Goal: Transaction & Acquisition: Obtain resource

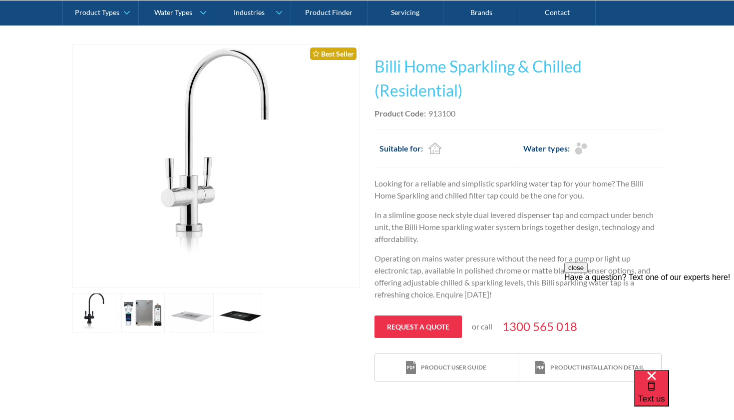
scroll to position [183, 0]
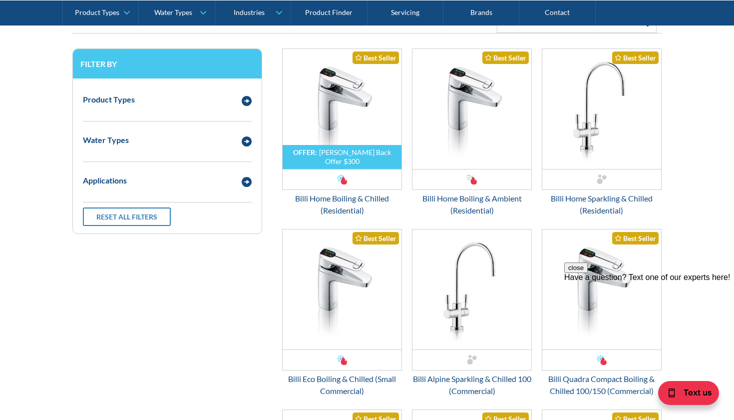
scroll to position [1327, 0]
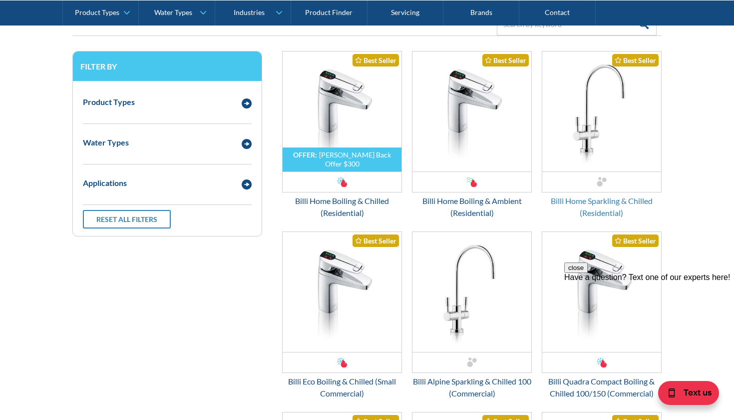
click at [598, 201] on div "Billi Home Sparkling & Chilled (Residential)" at bounding box center [602, 207] width 120 height 24
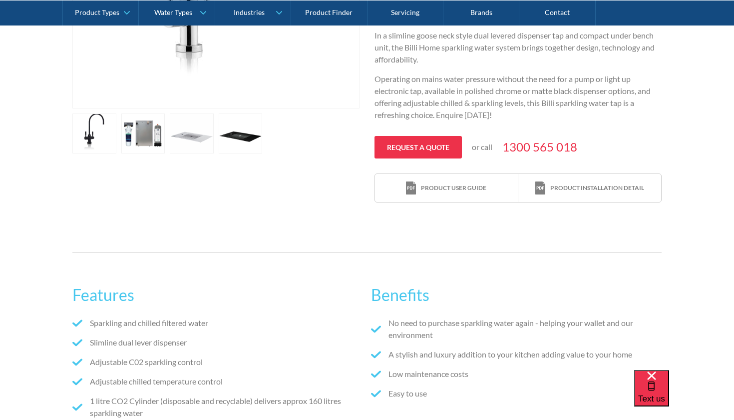
scroll to position [361, 0]
click at [98, 132] on link "open lightbox" at bounding box center [94, 134] width 44 height 40
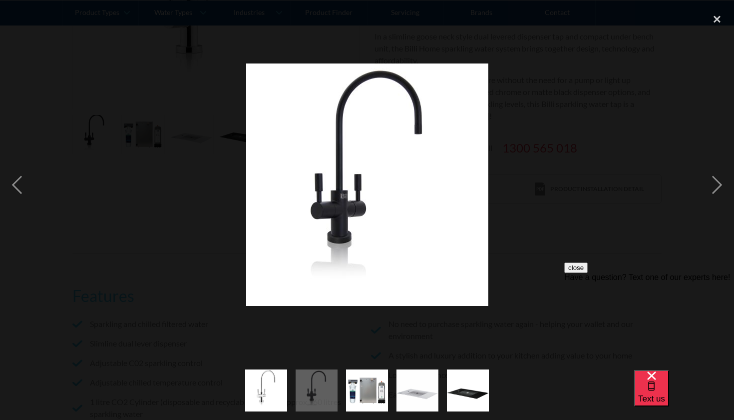
scroll to position [0, 0]
click at [719, 20] on div "close lightbox" at bounding box center [717, 19] width 34 height 22
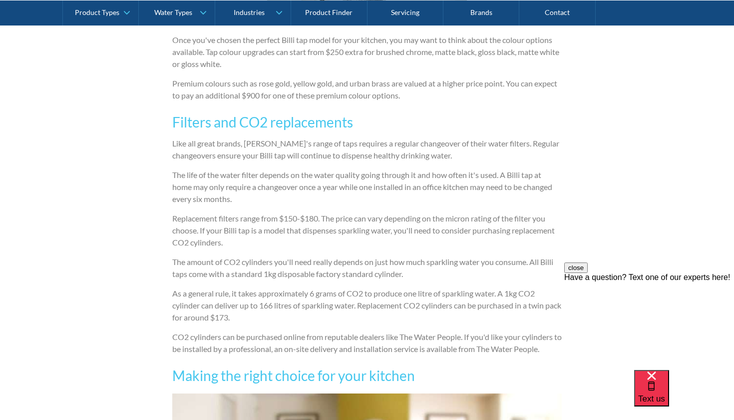
scroll to position [1703, 0]
drag, startPoint x: 262, startPoint y: 329, endPoint x: 294, endPoint y: 327, distance: 32.0
click at [294, 323] on p "As a general rule, it takes approximately 6 grams of CO2 to produce one litre o…" at bounding box center [367, 305] width 390 height 36
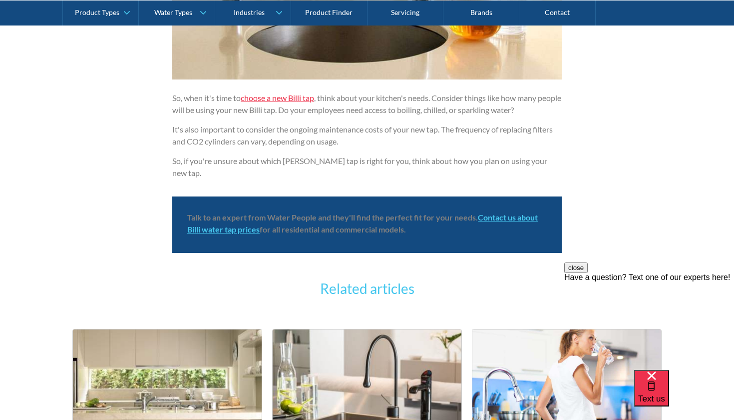
scroll to position [2422, 0]
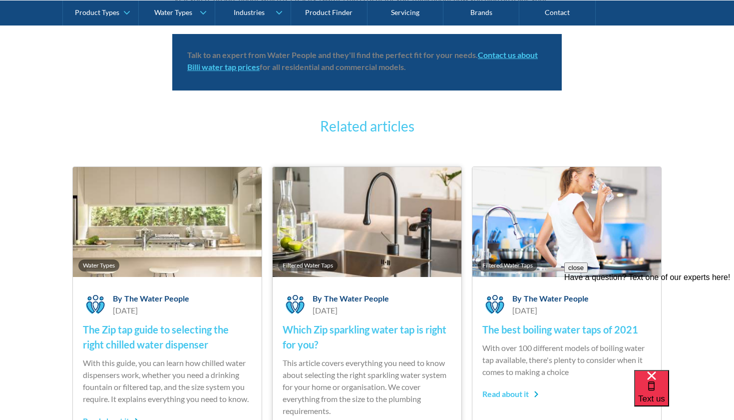
click at [426, 267] on img at bounding box center [367, 222] width 189 height 110
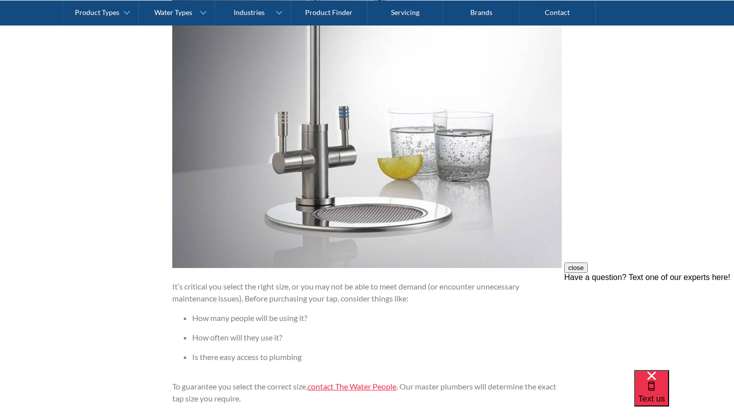
scroll to position [1255, 0]
drag, startPoint x: 232, startPoint y: 358, endPoint x: 285, endPoint y: 361, distance: 53.0
click at [285, 361] on li "Is there easy access to plumbing" at bounding box center [377, 356] width 370 height 12
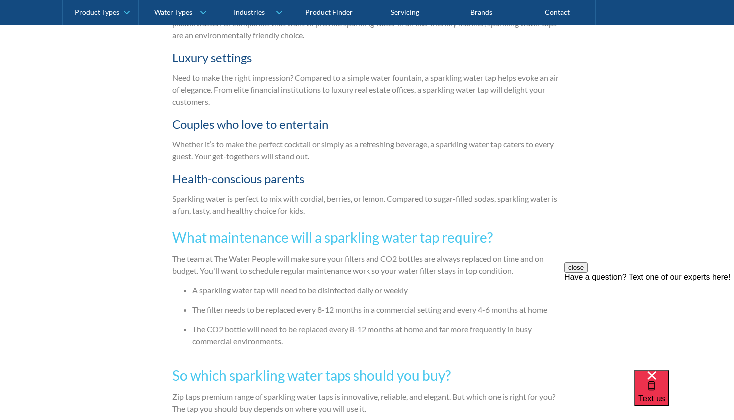
scroll to position [1968, 0]
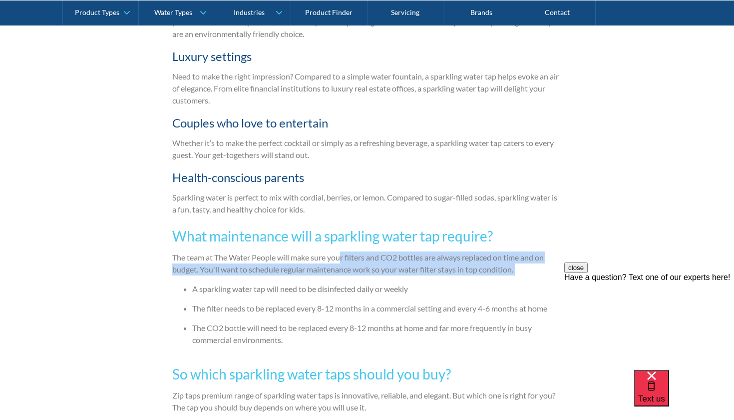
drag, startPoint x: 342, startPoint y: 256, endPoint x: 406, endPoint y: 280, distance: 67.6
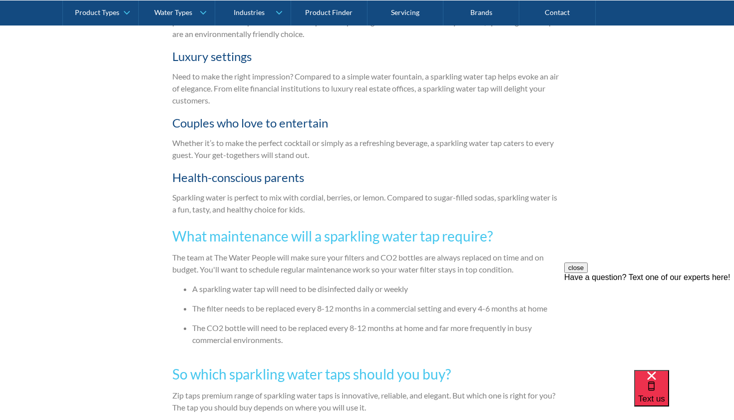
click at [343, 287] on li "A sparkling water tap will need to be disinfected daily or weekly" at bounding box center [377, 289] width 370 height 12
drag, startPoint x: 264, startPoint y: 290, endPoint x: 372, endPoint y: 293, distance: 108.4
click at [372, 293] on li "A sparkling water tap will need to be disinfected daily or weekly" at bounding box center [377, 289] width 370 height 12
drag, startPoint x: 237, startPoint y: 292, endPoint x: 406, endPoint y: 290, distance: 169.3
click at [406, 290] on li "A sparkling water tap will need to be disinfected daily or weekly" at bounding box center [377, 289] width 370 height 12
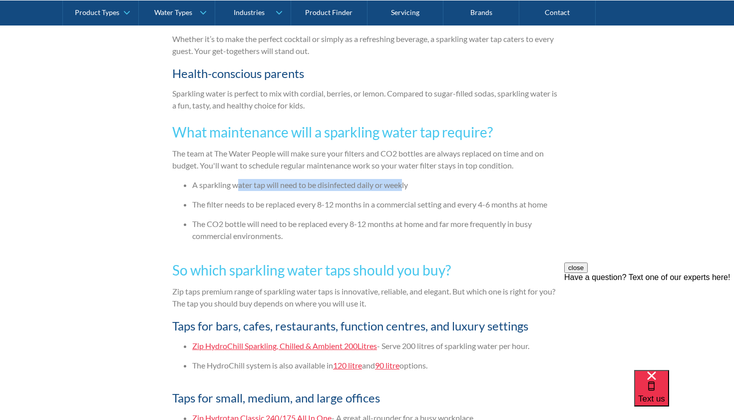
scroll to position [2074, 0]
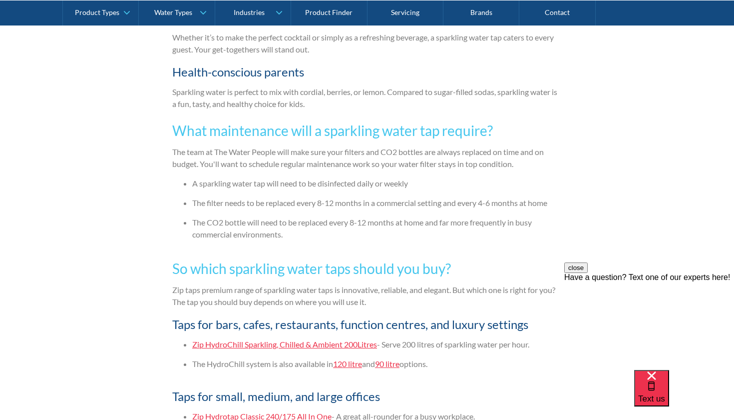
click at [452, 354] on ul "Zip HydroChill Sparkling, Chilled & Ambient 200Litres - Serve 200 litres of spa…" at bounding box center [367, 357] width 390 height 39
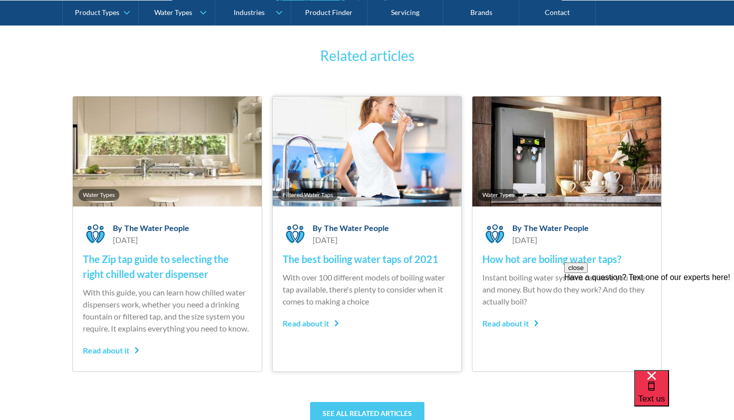
scroll to position [2707, 0]
click at [200, 260] on h4 "The Zip tap guide to selecting the right chilled water dispenser" at bounding box center [167, 266] width 169 height 30
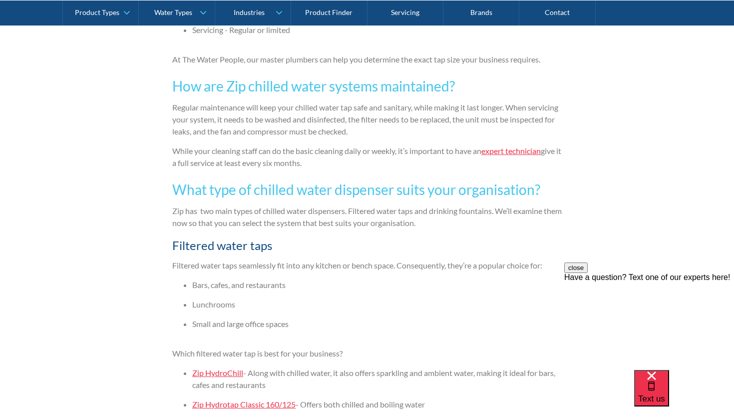
scroll to position [1996, 0]
click at [518, 154] on link "expert technician" at bounding box center [510, 149] width 59 height 9
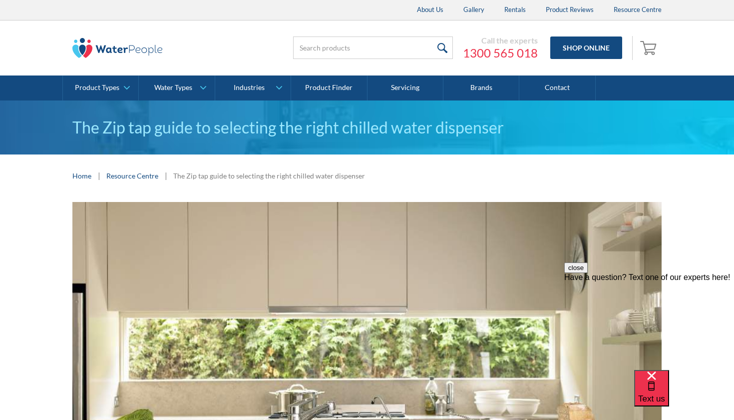
scroll to position [0, 0]
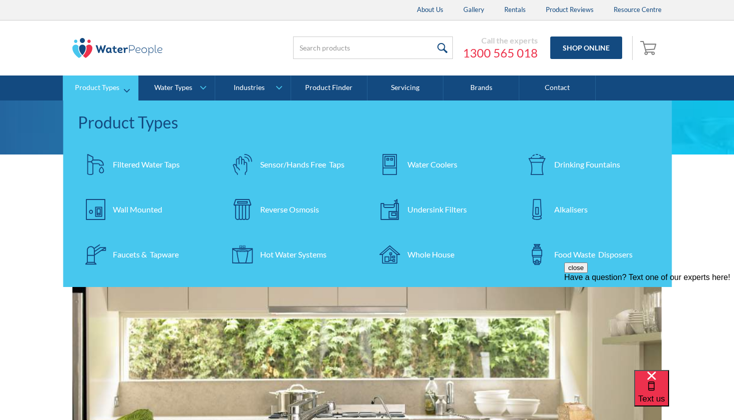
click at [150, 164] on div "Filtered Water Taps" at bounding box center [146, 164] width 67 height 12
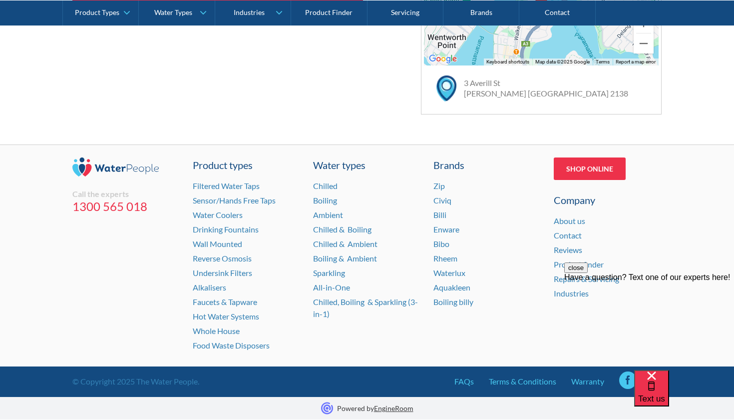
scroll to position [702, 0]
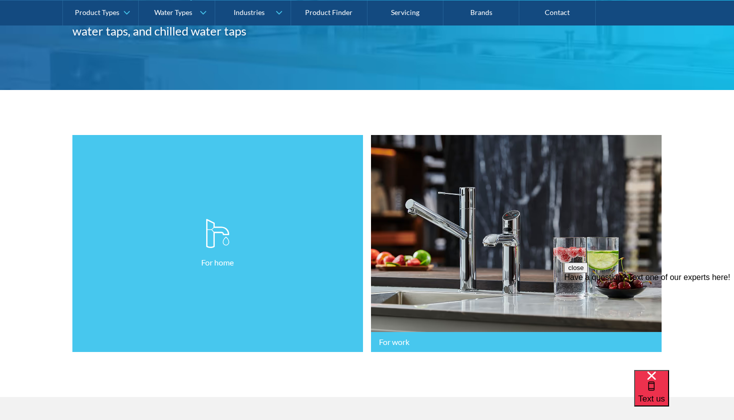
scroll to position [165, 0]
click at [256, 307] on link "For home" at bounding box center [217, 243] width 291 height 217
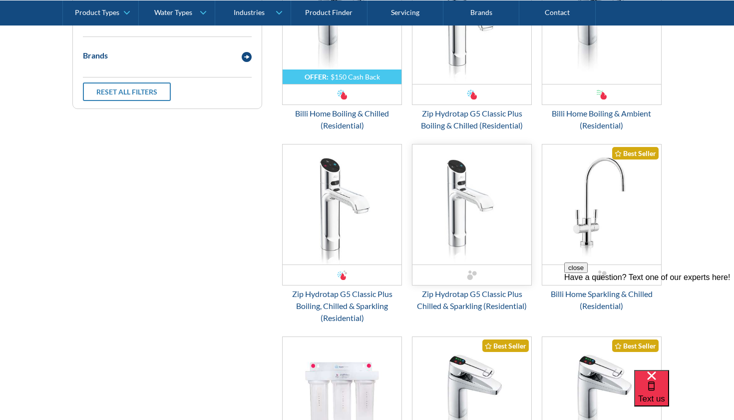
scroll to position [640, 0]
click at [477, 299] on div "Zip Hydrotap G5 Classic Plus Chilled & Sparkling (Residential)" at bounding box center [472, 300] width 120 height 24
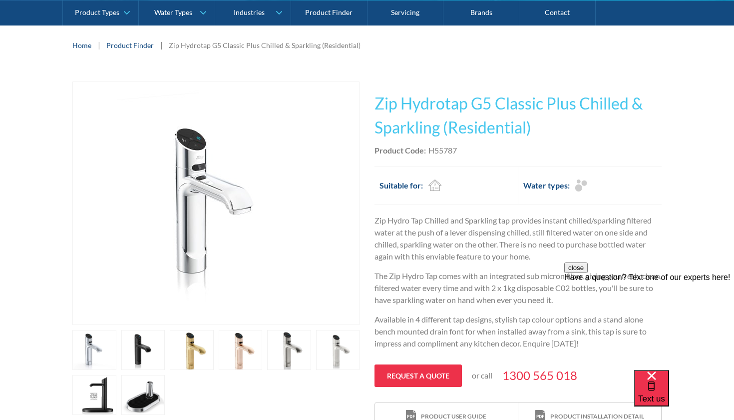
scroll to position [147, 0]
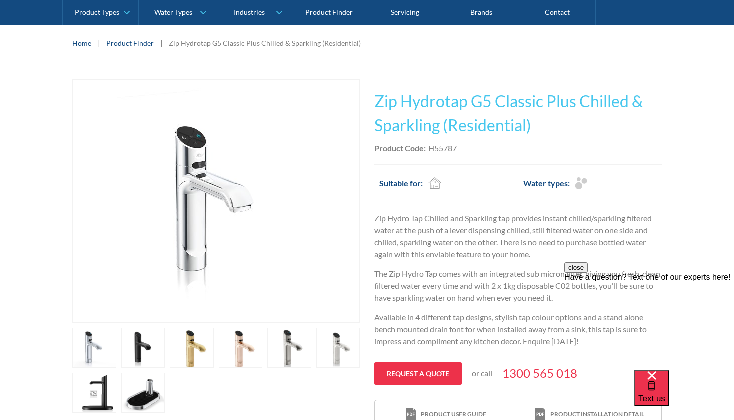
click at [98, 352] on link "open lightbox" at bounding box center [94, 348] width 44 height 40
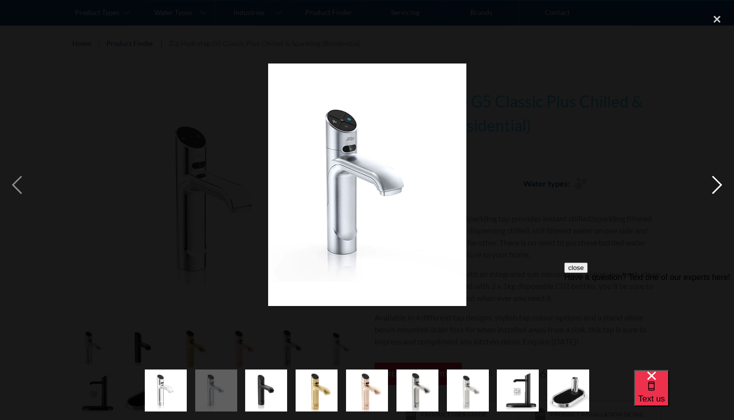
click at [719, 186] on div "next image" at bounding box center [717, 184] width 34 height 353
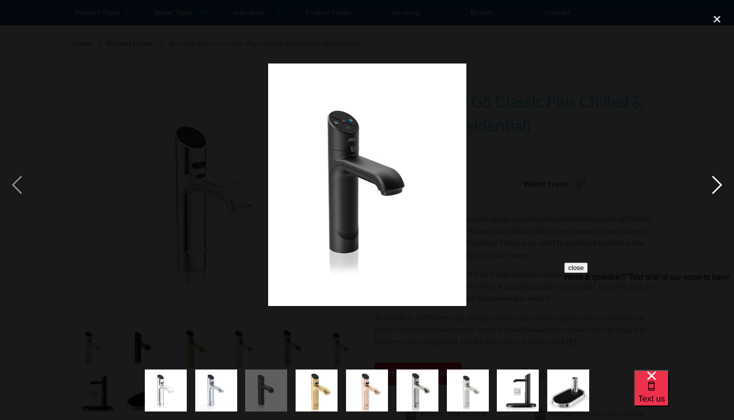
click at [719, 186] on div "next image" at bounding box center [717, 184] width 34 height 353
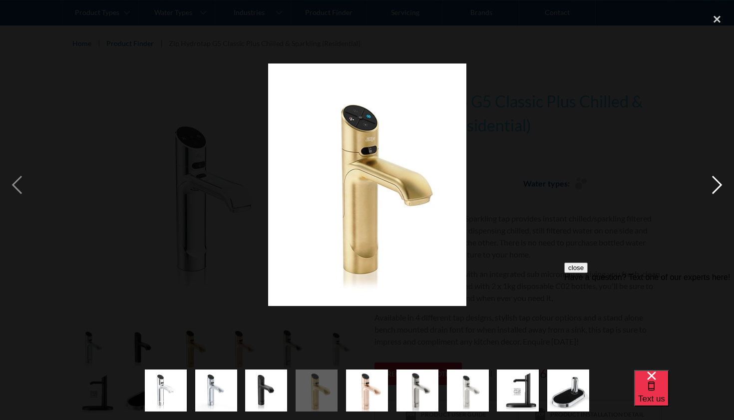
click at [719, 186] on div "next image" at bounding box center [717, 184] width 34 height 353
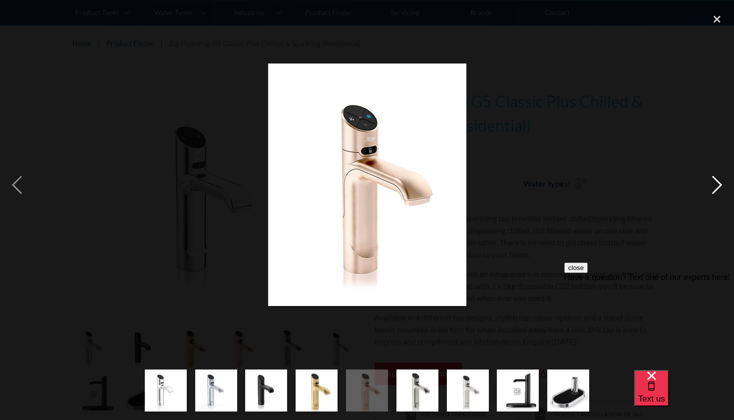
click at [719, 186] on div "next image" at bounding box center [717, 184] width 34 height 353
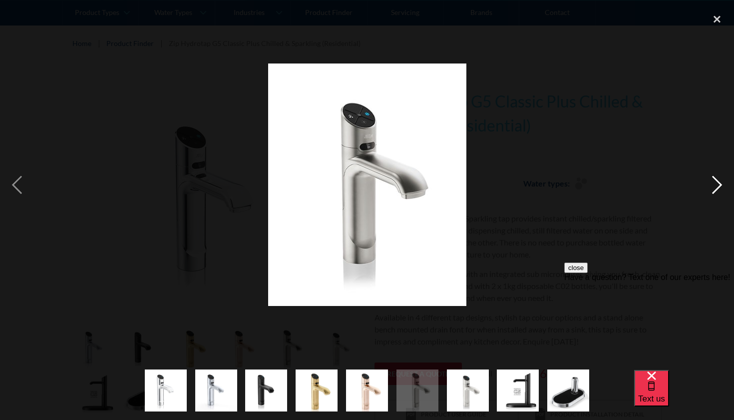
click at [719, 186] on div "next image" at bounding box center [717, 184] width 34 height 353
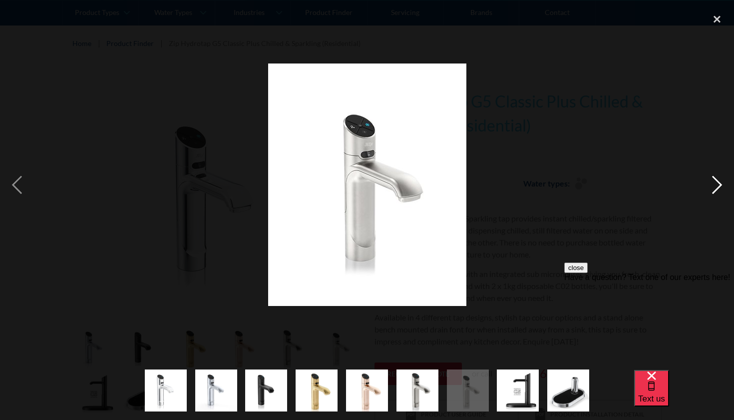
click at [719, 186] on div "next image" at bounding box center [717, 184] width 34 height 353
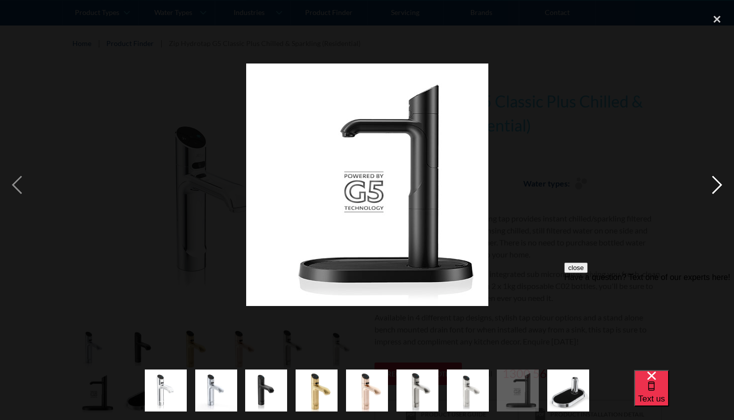
click at [719, 186] on div "next image" at bounding box center [717, 184] width 34 height 353
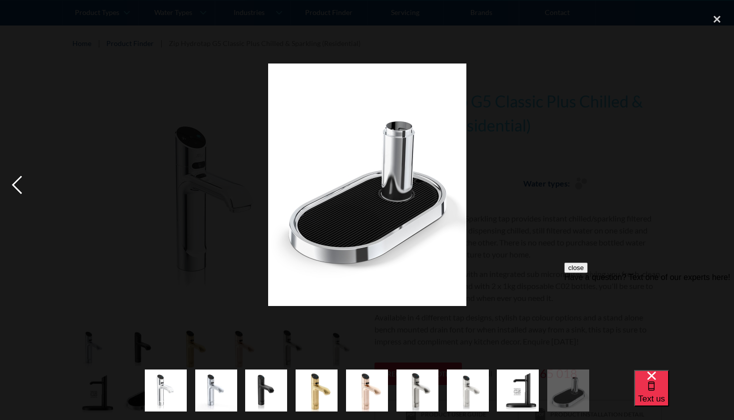
click at [13, 183] on div "previous image" at bounding box center [17, 184] width 34 height 353
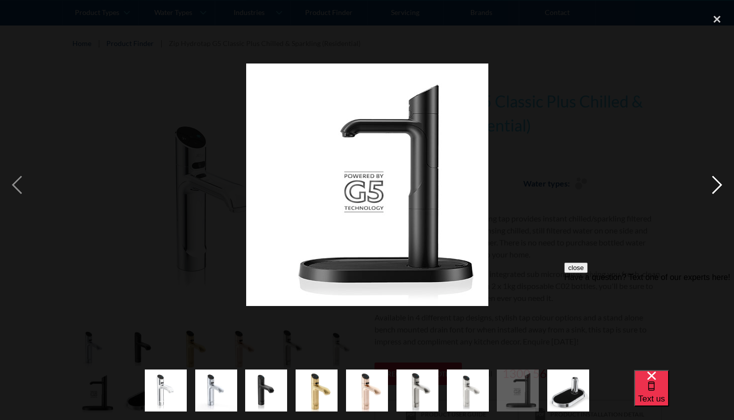
click at [716, 188] on div "next image" at bounding box center [717, 184] width 34 height 353
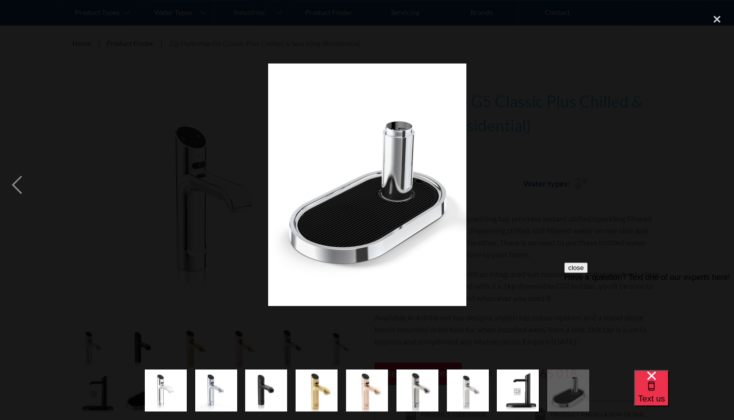
click at [716, 188] on div "next image" at bounding box center [717, 184] width 34 height 353
click at [717, 185] on div "next image" at bounding box center [717, 184] width 34 height 353
click at [719, 17] on div "close lightbox" at bounding box center [717, 19] width 34 height 22
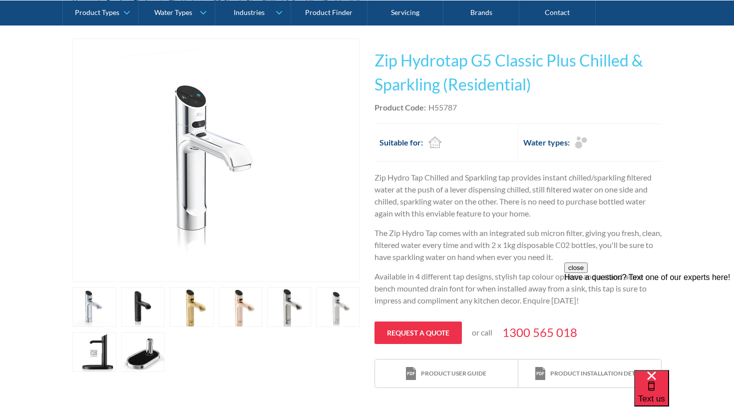
scroll to position [188, 0]
click at [142, 304] on link "open lightbox" at bounding box center [143, 307] width 44 height 40
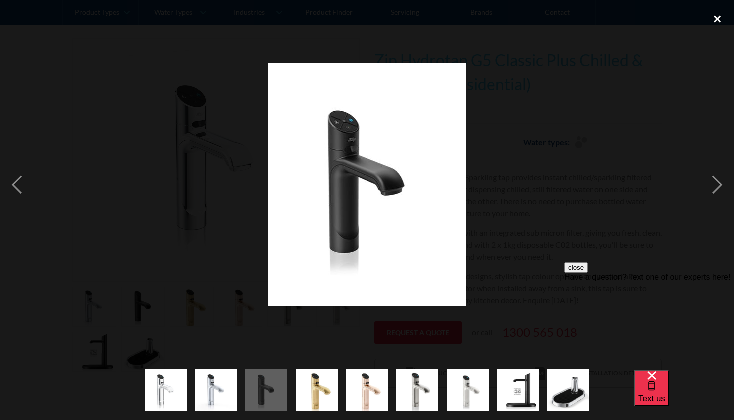
click at [721, 19] on div "close lightbox" at bounding box center [717, 19] width 34 height 22
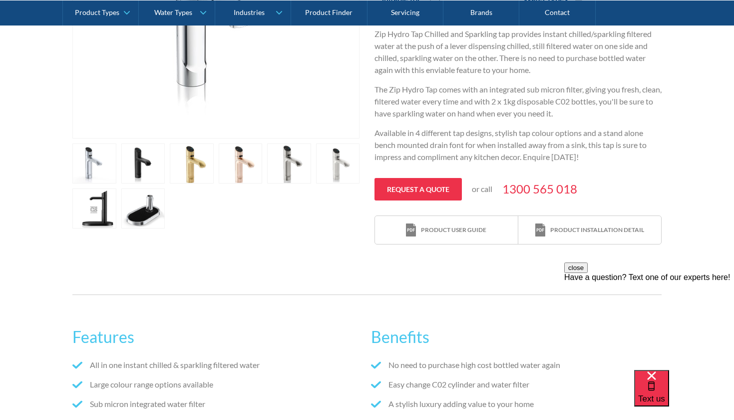
scroll to position [279, 0]
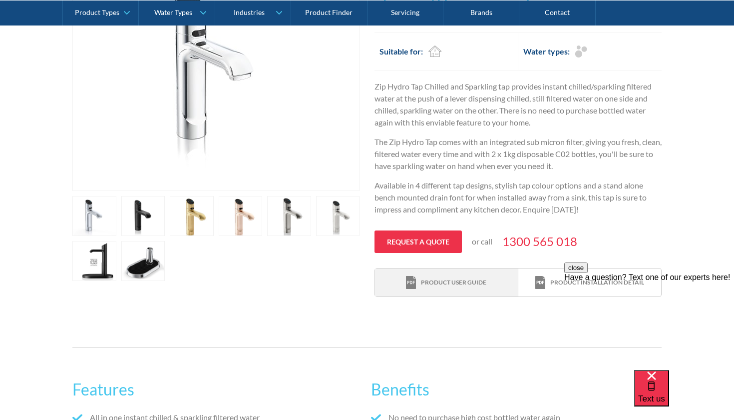
click at [469, 278] on div "Product user guide" at bounding box center [453, 282] width 65 height 9
click at [581, 275] on div "close Have a question? Text one of our experts here!" at bounding box center [649, 322] width 170 height 120
click at [588, 282] on div "close Have a question? Text one of our experts here!" at bounding box center [649, 271] width 170 height 19
click at [586, 280] on div "close Have a question? Text one of our experts here!" at bounding box center [649, 322] width 170 height 120
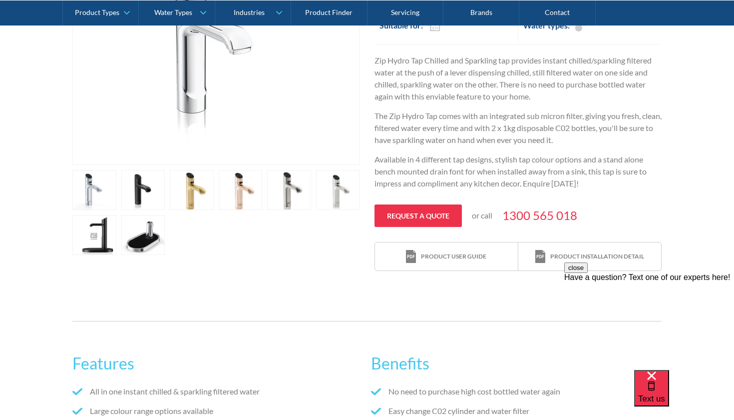
scroll to position [317, 0]
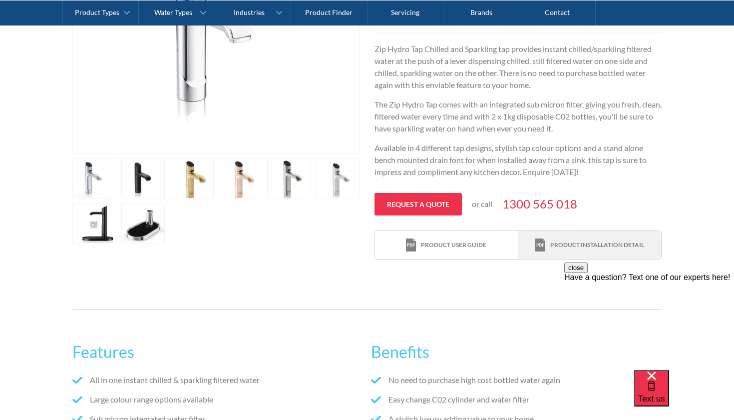
click at [551, 242] on div "Product installation detail" at bounding box center [597, 244] width 94 height 9
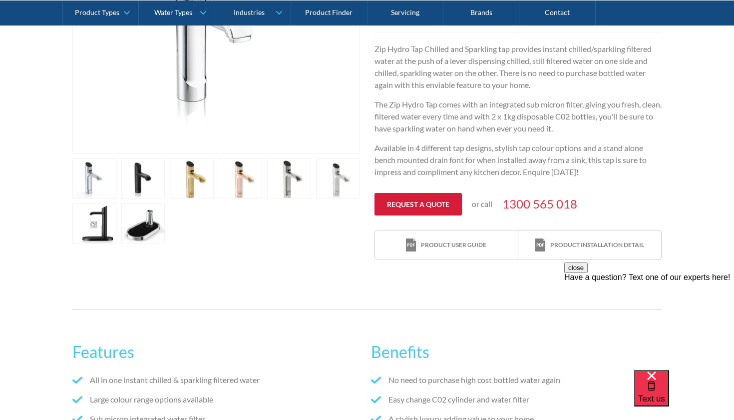
click at [418, 202] on link "Request a quote" at bounding box center [418, 204] width 87 height 22
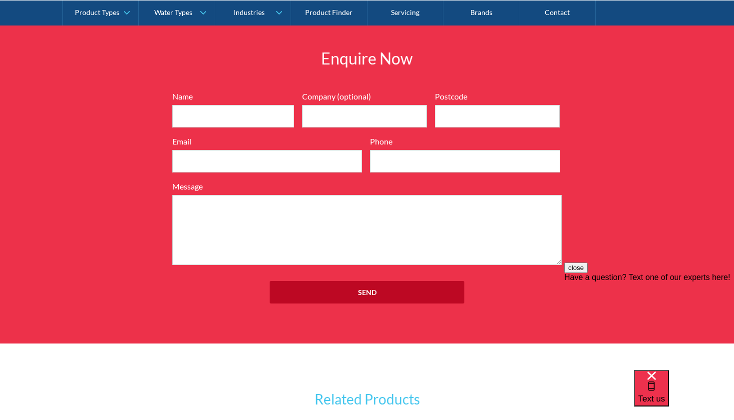
scroll to position [1165, 0]
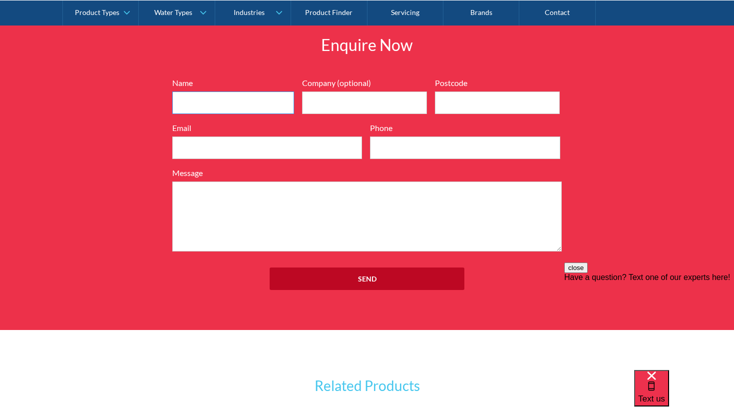
click at [253, 103] on input "Name" at bounding box center [233, 102] width 122 height 22
click at [289, 98] on input "Name" at bounding box center [233, 102] width 122 height 22
click at [225, 105] on input "Name" at bounding box center [233, 102] width 122 height 22
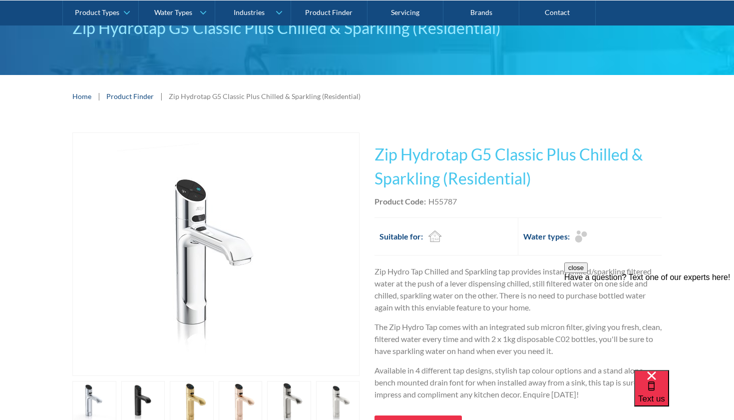
scroll to position [134, 0]
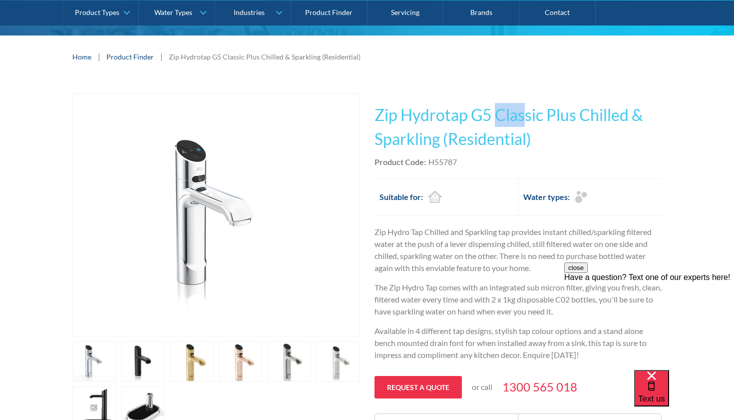
drag, startPoint x: 497, startPoint y: 114, endPoint x: 531, endPoint y: 115, distance: 33.5
click at [531, 115] on h1 "Zip Hydrotap G5 Classic Plus Chilled & Sparkling (Residential)" at bounding box center [518, 127] width 287 height 48
click at [541, 134] on h1 "Zip Hydrotap G5 Classic Plus Chilled & Sparkling (Residential)" at bounding box center [518, 127] width 287 height 48
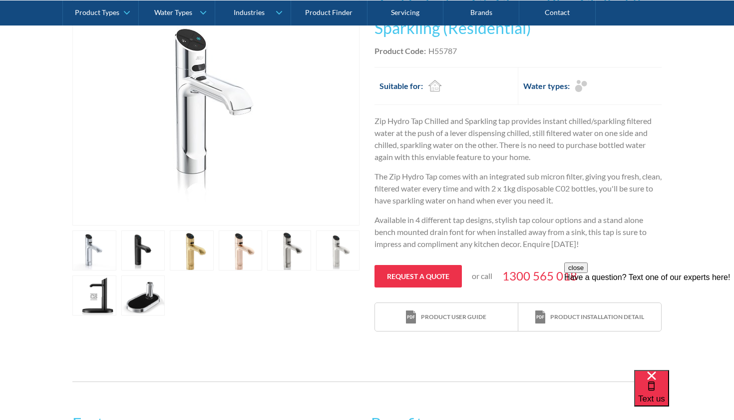
scroll to position [255, 0]
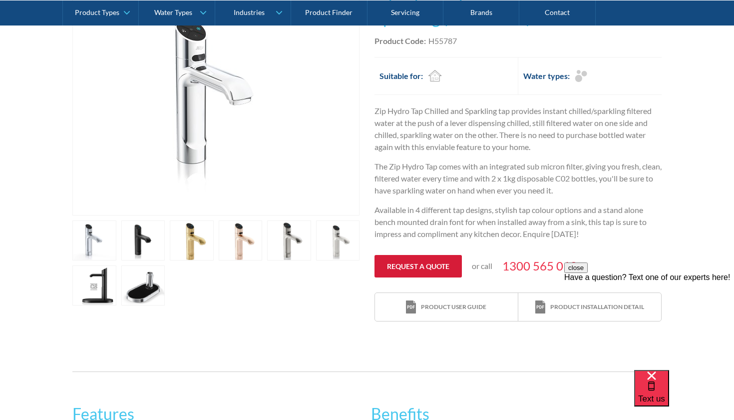
click at [412, 262] on link "Request a quote" at bounding box center [418, 266] width 87 height 22
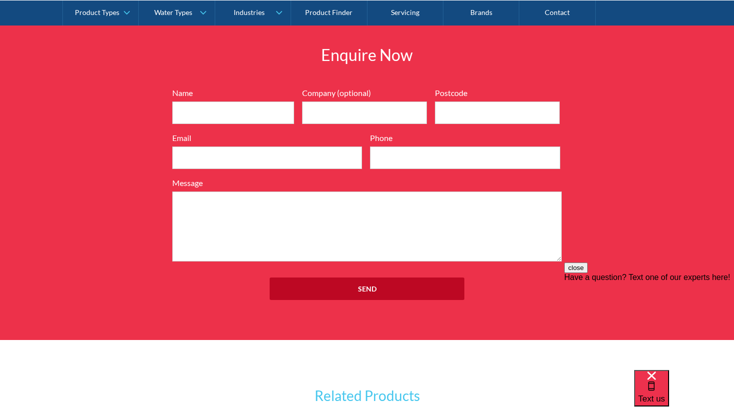
scroll to position [1165, 0]
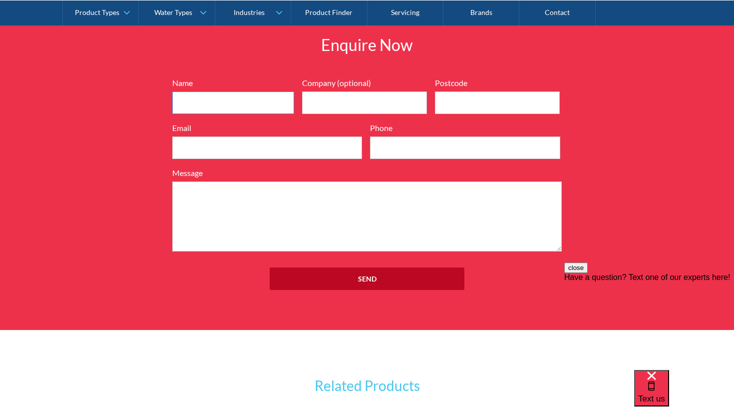
click at [239, 100] on input "Name" at bounding box center [233, 102] width 122 height 22
type input "Eliza"
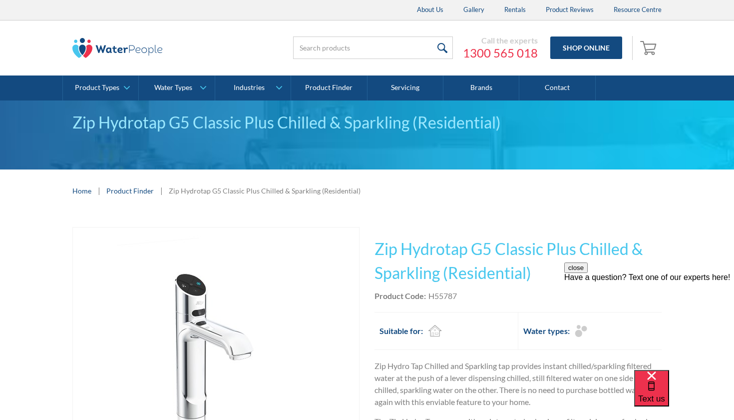
scroll to position [0, 0]
type input "3186"
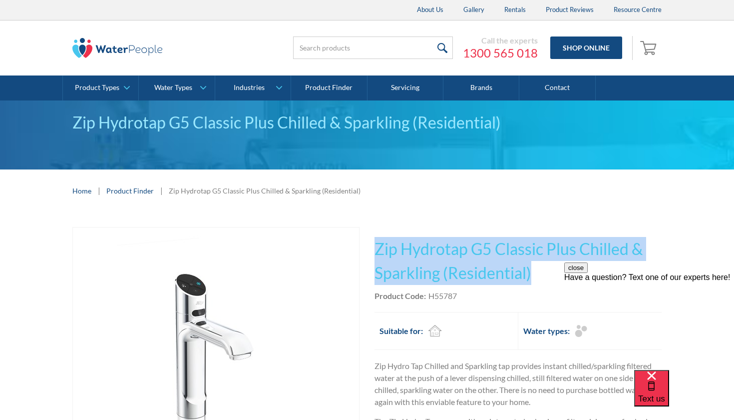
drag, startPoint x: 540, startPoint y: 278, endPoint x: 378, endPoint y: 252, distance: 164.4
click at [378, 252] on h1 "Zip Hydrotap G5 Classic Plus Chilled & Sparkling (Residential)" at bounding box center [518, 261] width 287 height 48
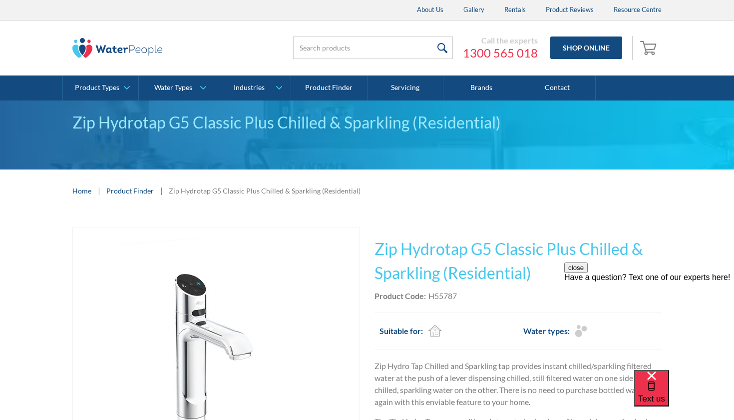
click at [459, 290] on div "Product Code: H55787" at bounding box center [518, 296] width 287 height 12
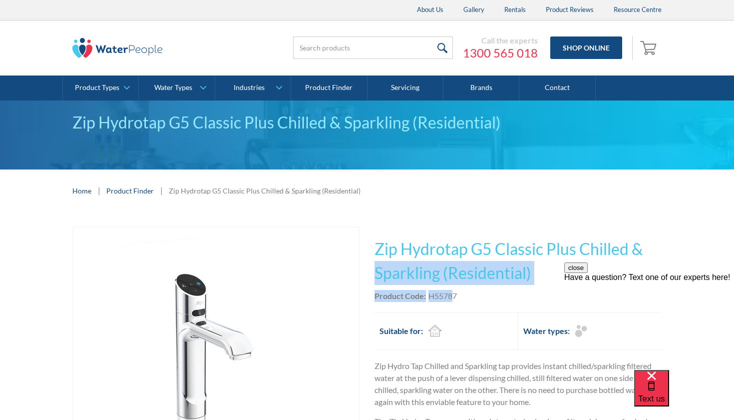
drag, startPoint x: 455, startPoint y: 291, endPoint x: 367, endPoint y: 263, distance: 92.1
click at [367, 263] on div "Play video Fits Most Brands Best Seller No items found. This tap design is incl…" at bounding box center [366, 402] width 589 height 350
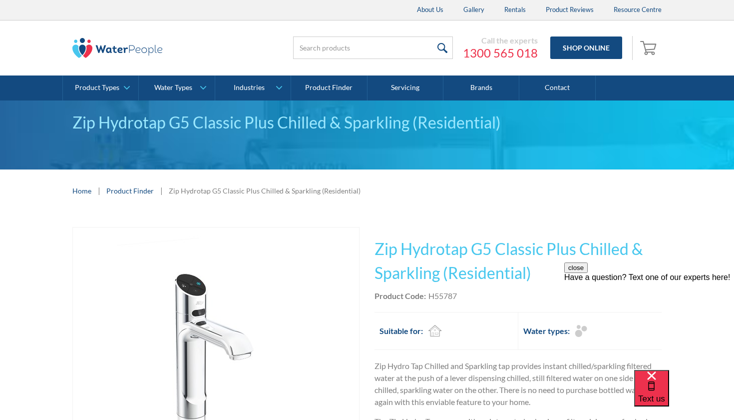
click at [487, 296] on div "Product Code: H55787" at bounding box center [518, 296] width 287 height 12
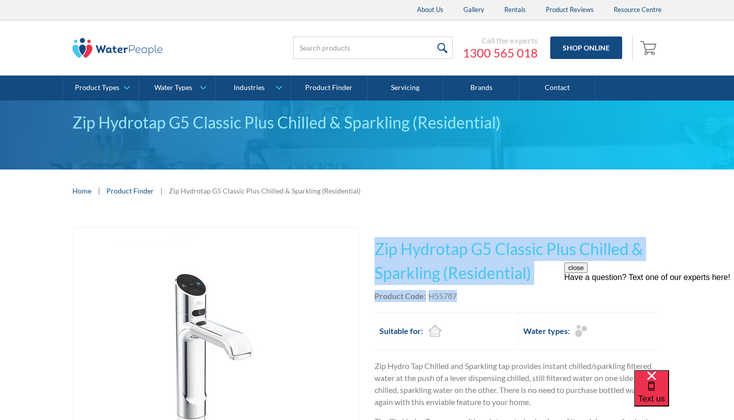
drag, startPoint x: 465, startPoint y: 295, endPoint x: 376, endPoint y: 251, distance: 99.4
click at [376, 251] on div "This tap design is included in our standard range tap options when you purchase…" at bounding box center [518, 402] width 287 height 350
copy div "Zip Hydrotap G5 Classic Plus Chilled & Sparkling (Residential) No items found. …"
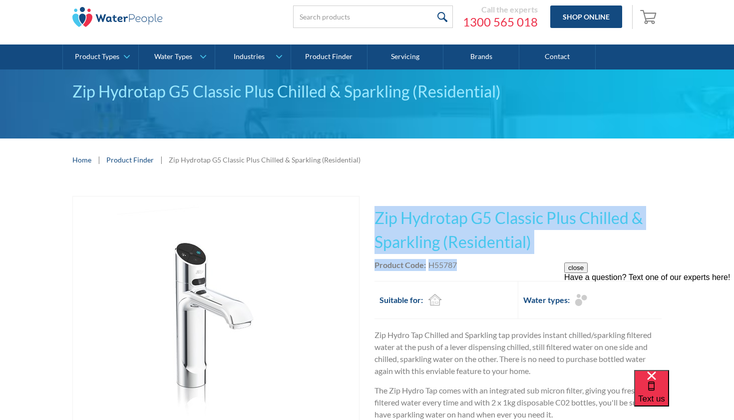
scroll to position [300, 0]
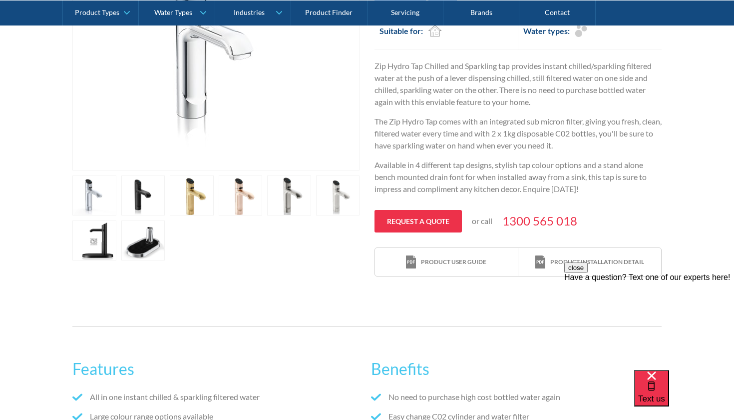
click at [139, 200] on link "open lightbox" at bounding box center [143, 195] width 44 height 40
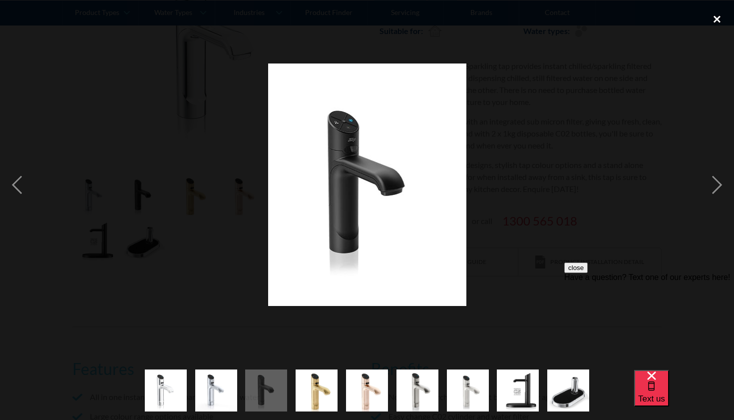
click at [721, 21] on div "close lightbox" at bounding box center [717, 19] width 34 height 22
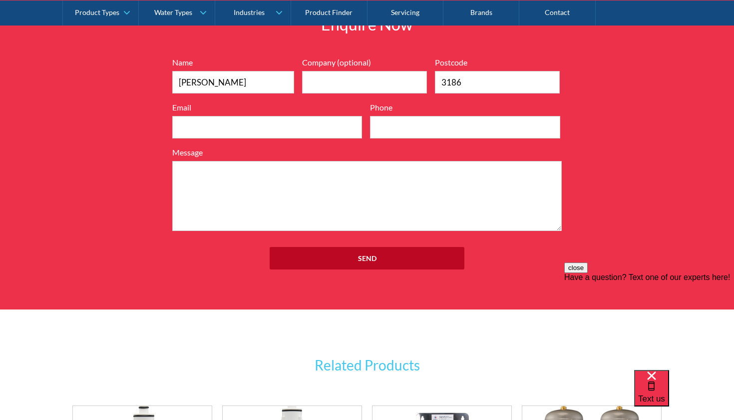
scroll to position [1250, 0]
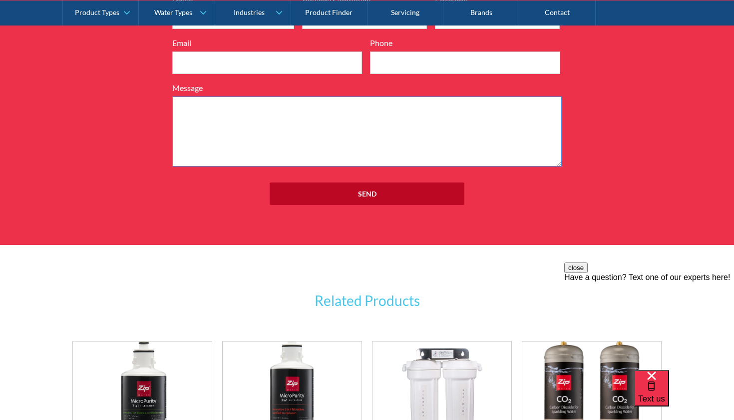
click at [260, 119] on textarea "Message" at bounding box center [367, 131] width 390 height 70
paste textarea "Zip Hydrotap G5 Classic Plus Chilled & Sparkling (Residential) Product Code:H55…"
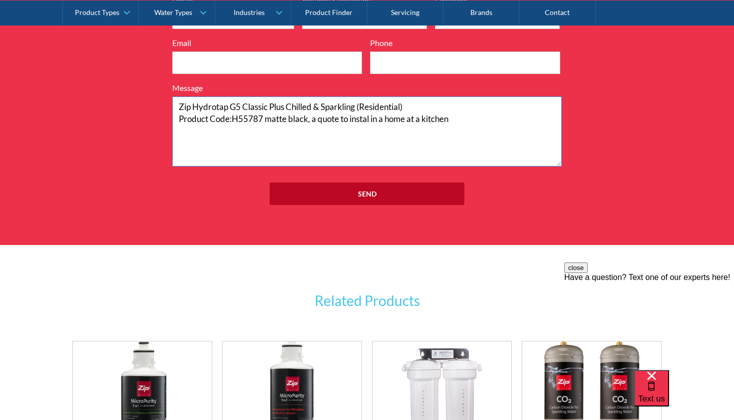
click at [370, 117] on textarea "Zip Hydrotap G5 Classic Plus Chilled & Sparkling (Residential) Product Code:H55…" at bounding box center [367, 131] width 390 height 70
click at [487, 115] on textarea "Zip Hydrotap G5 Classic Plus Chilled & Sparkling (Residential) Product Code:H55…" at bounding box center [367, 131] width 390 height 70
click at [347, 120] on textarea "Zip Hydrotap G5 Classic Plus Chilled & Sparkling (Residential) Product Code:H55…" at bounding box center [367, 131] width 390 height 70
click at [334, 136] on textarea "Zip Hydrotap G5 Classic Plus Chilled & Sparkling (Residential) Product Code:H55…" at bounding box center [367, 131] width 390 height 70
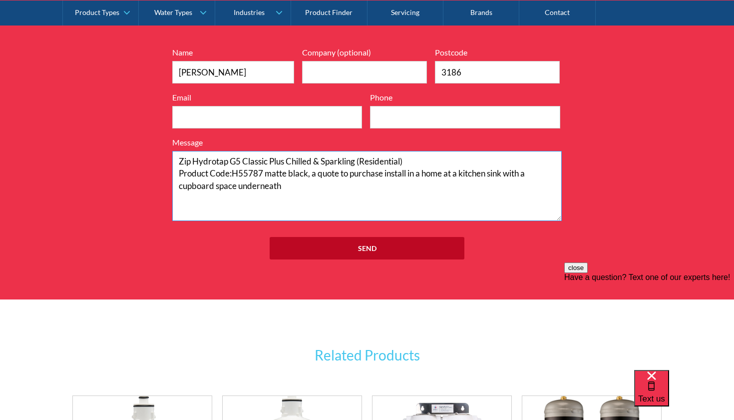
scroll to position [1130, 0]
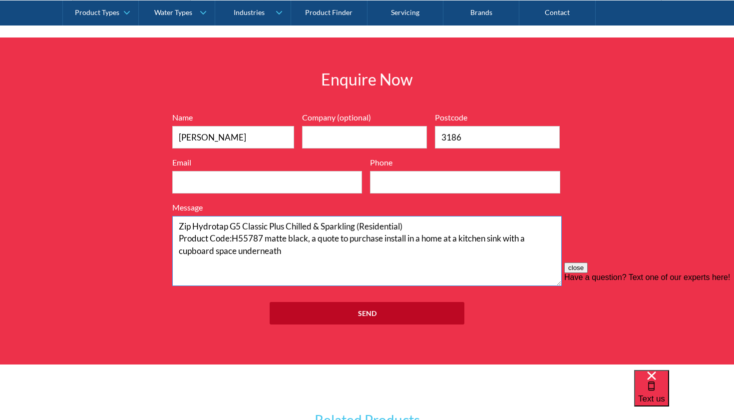
type textarea "Zip Hydrotap G5 Classic Plus Chilled & Sparkling (Residential) Product Code:H55…"
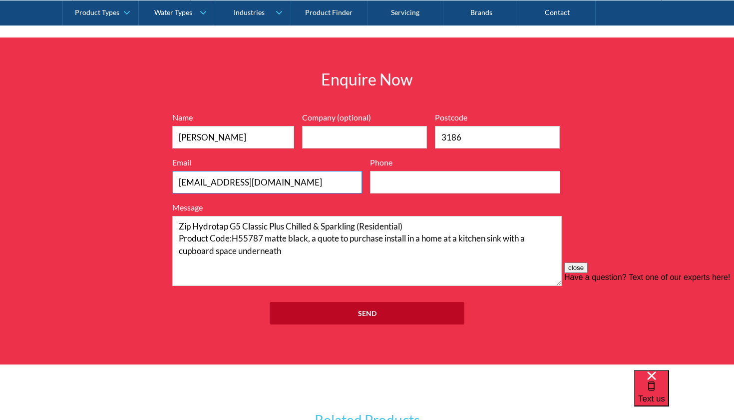
type input "curtaineliza@gmail.com"
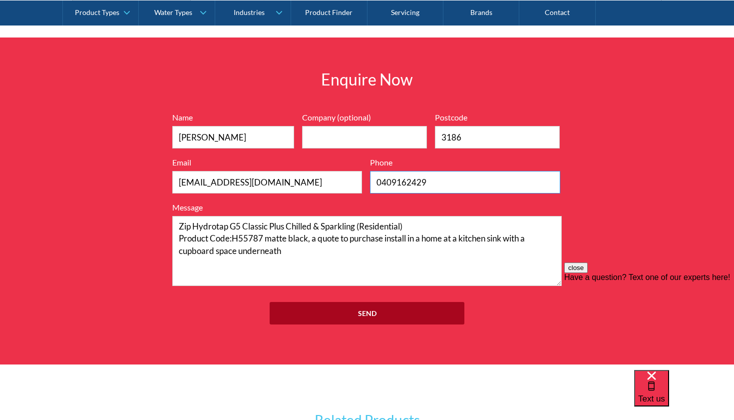
type input "0409162429"
click at [404, 318] on input "Send" at bounding box center [367, 313] width 195 height 22
